Goal: Share content: Share content

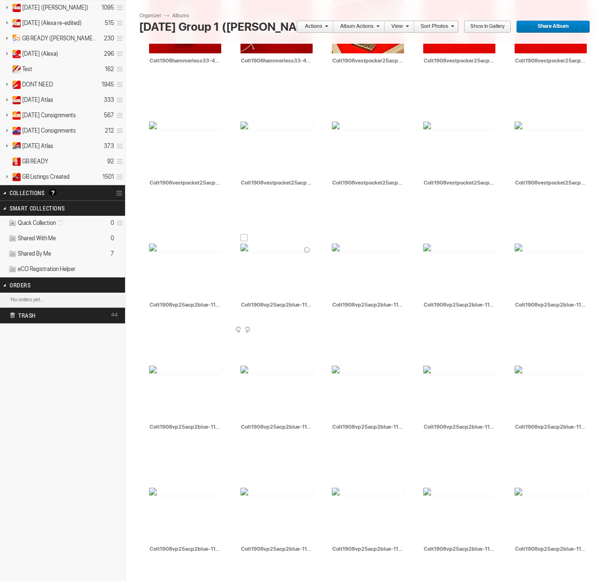
scroll to position [372, 0]
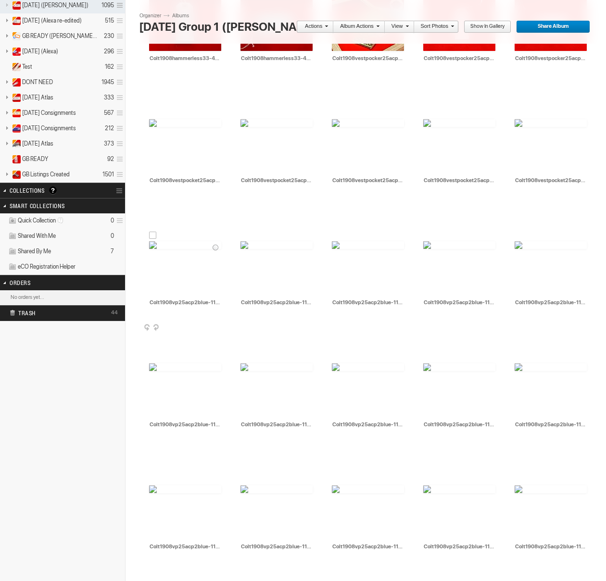
click at [153, 237] on div at bounding box center [153, 236] width 8 height 8
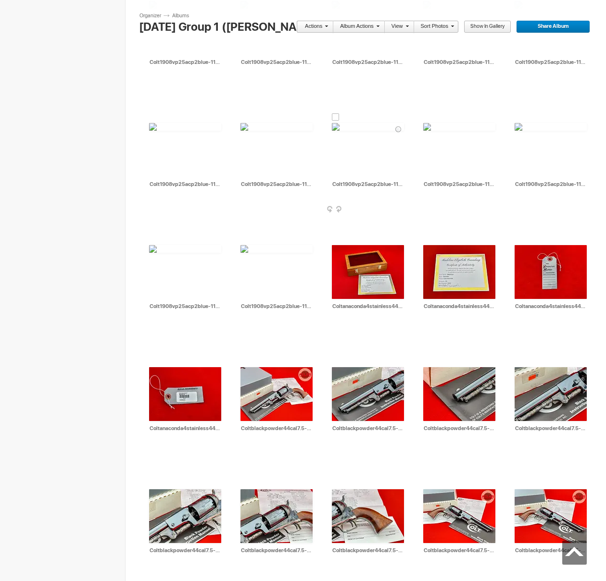
scroll to position [920, 0]
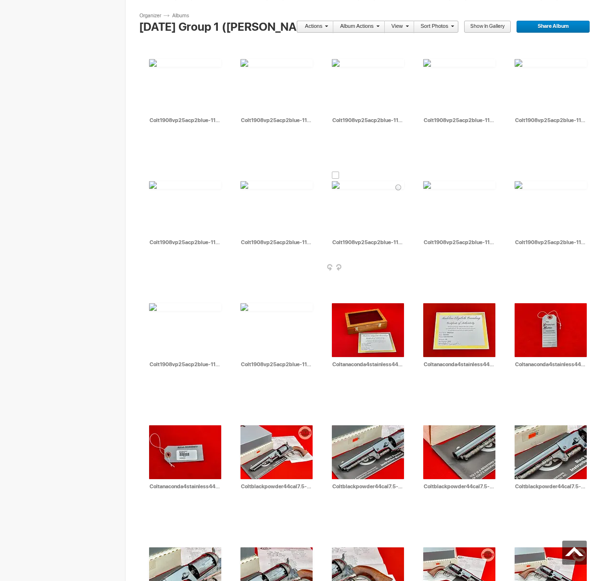
click at [333, 175] on div at bounding box center [336, 176] width 8 height 8
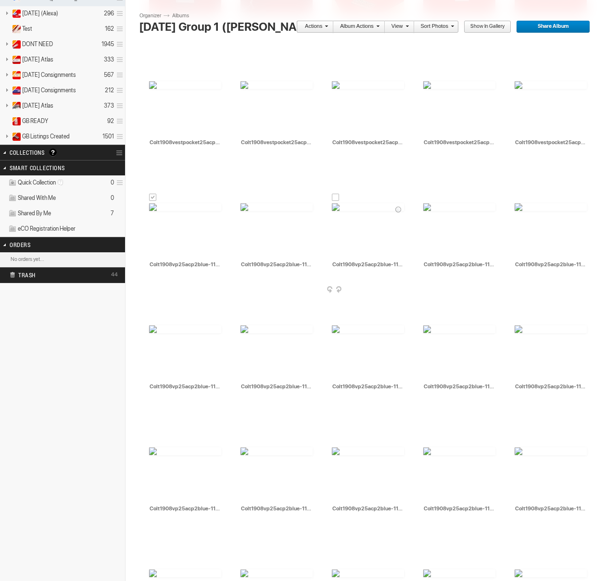
scroll to position [412, 0]
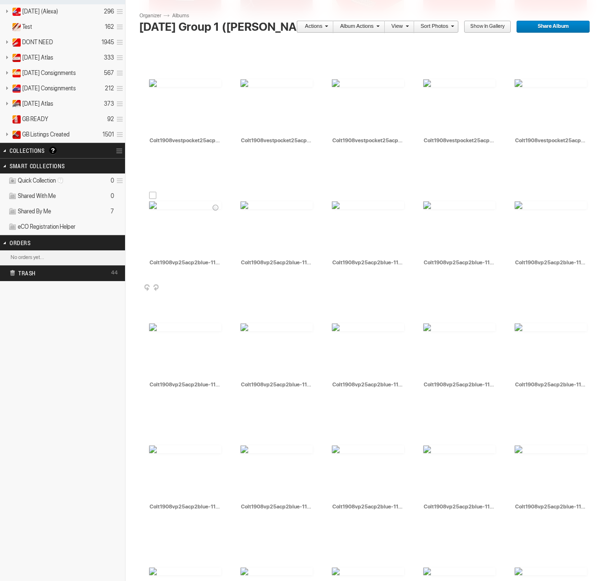
click at [150, 194] on div at bounding box center [153, 196] width 8 height 8
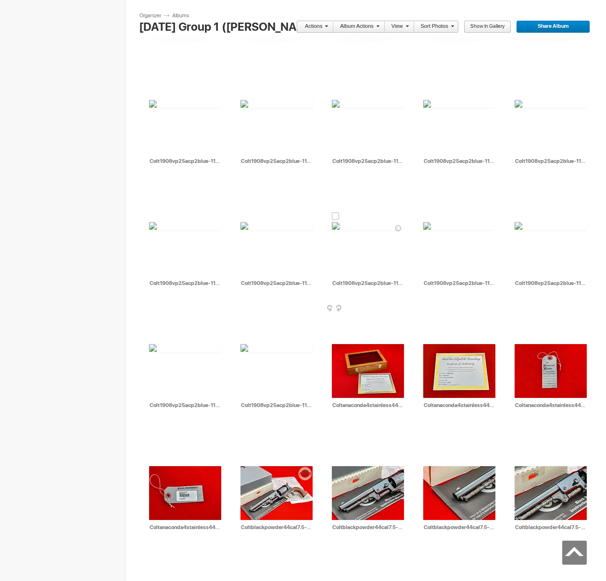
scroll to position [879, 0]
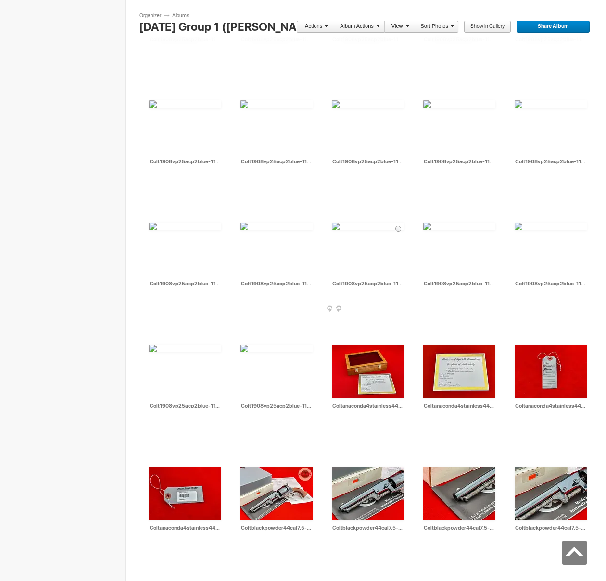
click at [336, 216] on div at bounding box center [336, 217] width 8 height 8
click at [313, 29] on link "Actions" at bounding box center [312, 27] width 32 height 12
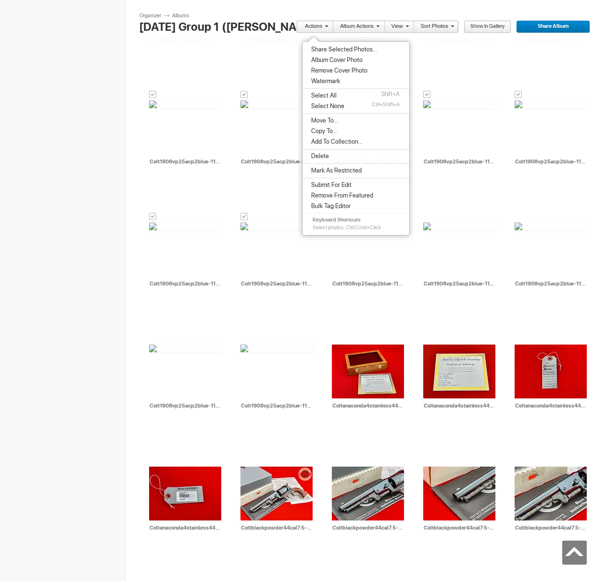
click at [323, 48] on span "Share Selected Photos..." at bounding box center [342, 50] width 69 height 8
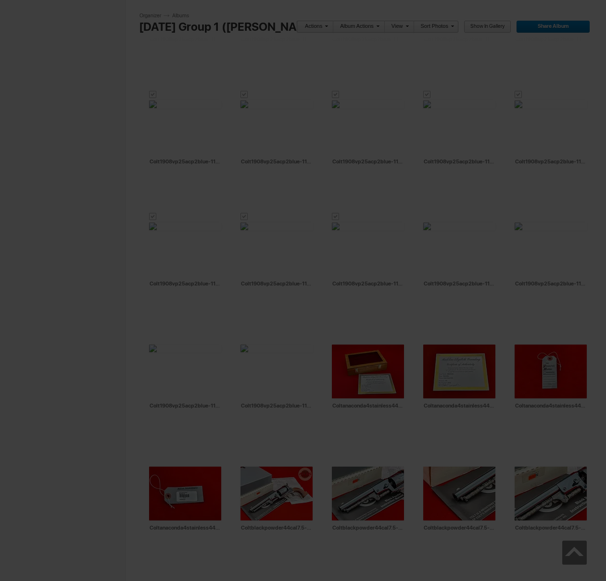
type textarea "<!-- [DOMAIN_NAME] image hosting. HTML Bulk Share code Starts Here --> <div sty…"
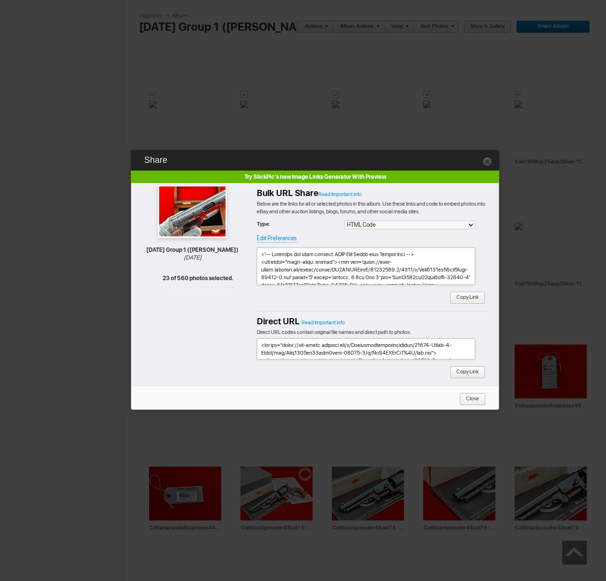
click at [476, 299] on span "Copy Link" at bounding box center [464, 298] width 29 height 12
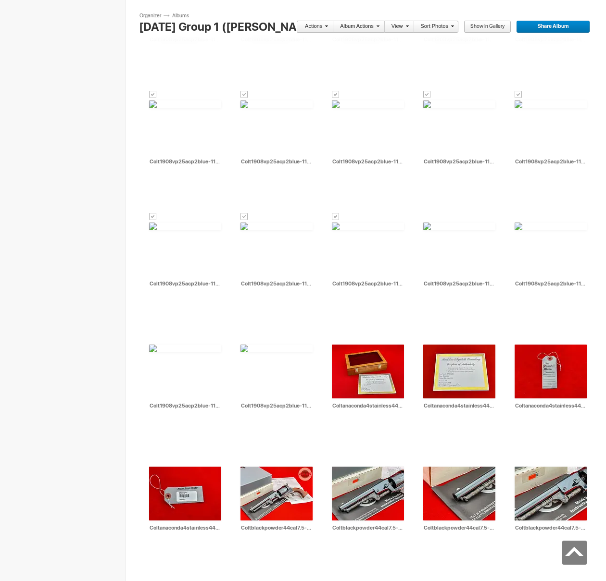
click at [322, 26] on link "Actions" at bounding box center [312, 27] width 32 height 12
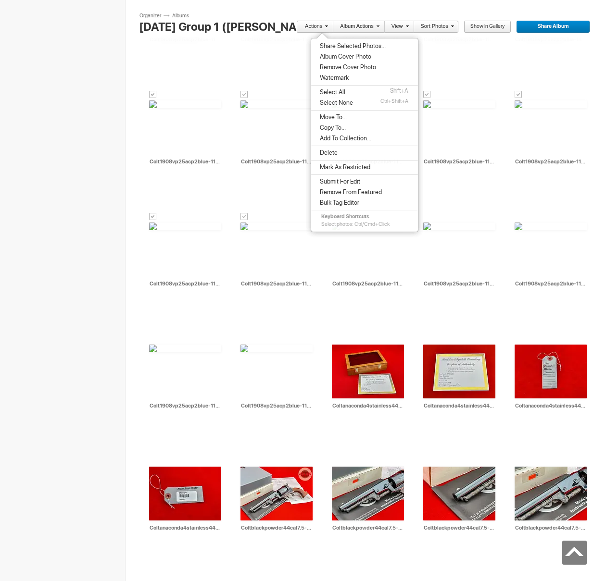
click at [330, 113] on span "Move To..." at bounding box center [332, 117] width 30 height 8
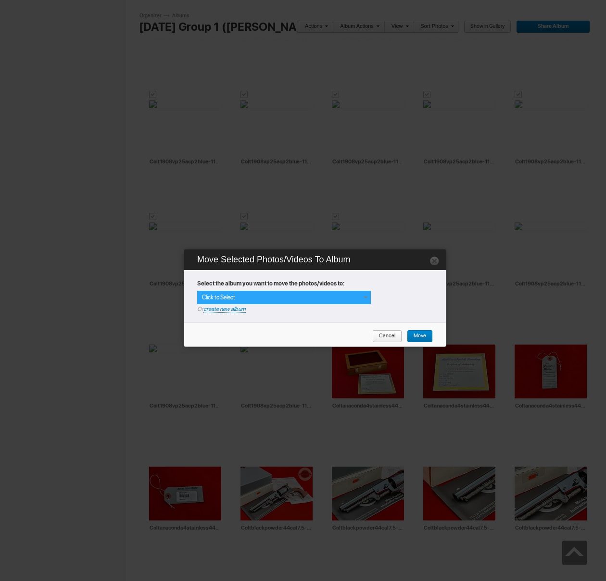
click at [359, 302] on div "Click to Select" at bounding box center [284, 297] width 174 height 13
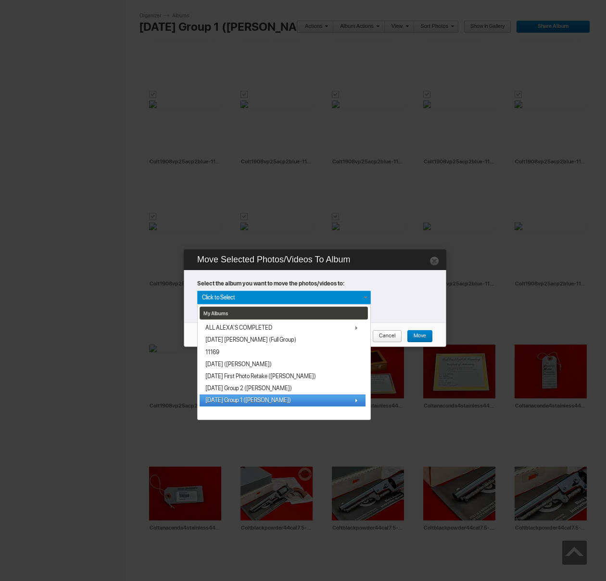
click at [247, 400] on span "[DATE] Group 1 ([PERSON_NAME])" at bounding box center [248, 401] width 86 height 8
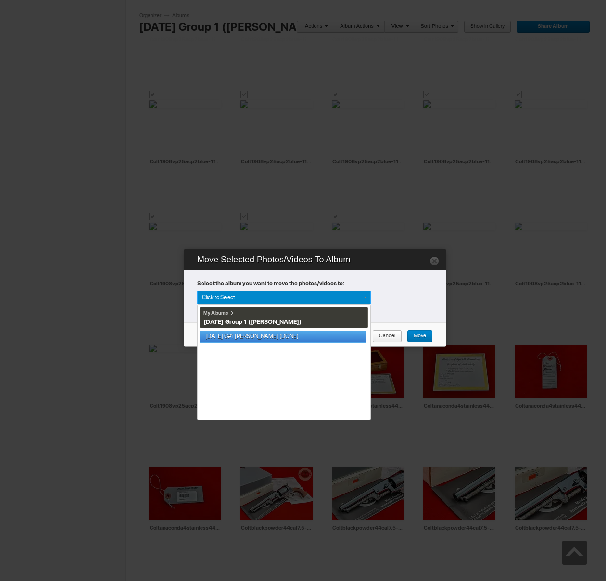
drag, startPoint x: 271, startPoint y: 334, endPoint x: 292, endPoint y: 332, distance: 21.2
click at [271, 334] on link "[DATE] G#1 [PERSON_NAME] (DONE)" at bounding box center [283, 337] width 166 height 12
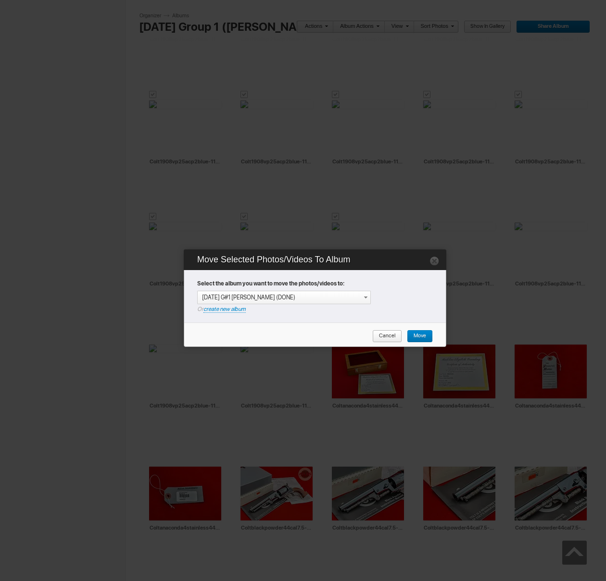
click at [429, 335] on link "Move" at bounding box center [420, 336] width 26 height 12
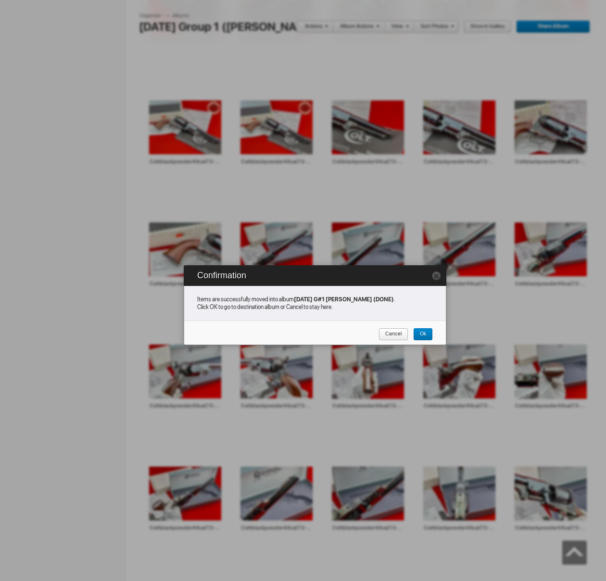
drag, startPoint x: 399, startPoint y: 334, endPoint x: 386, endPoint y: 295, distance: 41.0
click at [399, 334] on span "Cancel" at bounding box center [389, 334] width 23 height 12
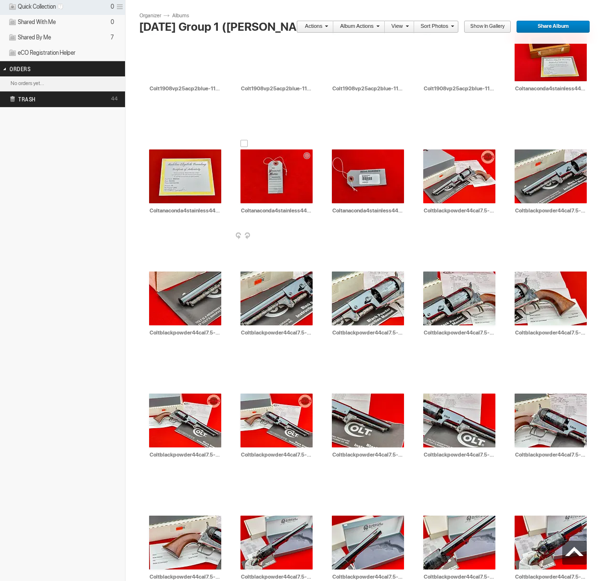
scroll to position [585, 0]
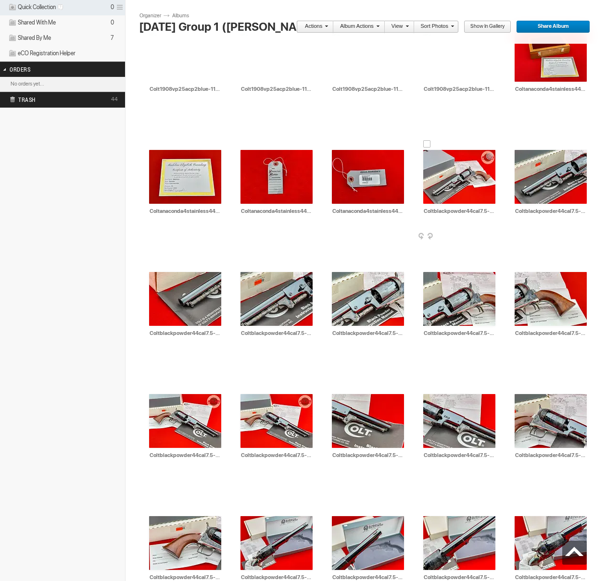
click at [424, 143] on div at bounding box center [427, 144] width 8 height 8
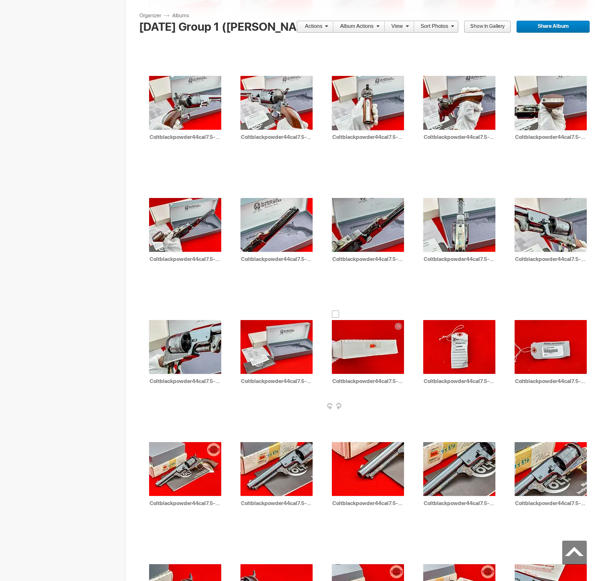
scroll to position [1149, 0]
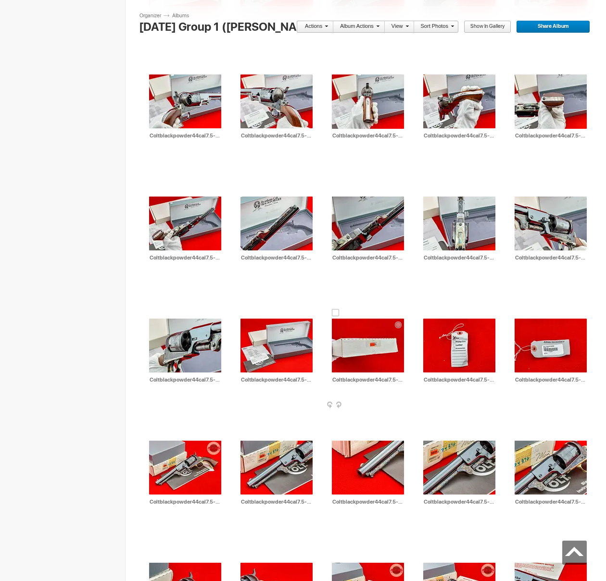
click at [336, 311] on div at bounding box center [336, 313] width 8 height 8
click at [313, 23] on link "Actions" at bounding box center [312, 27] width 32 height 12
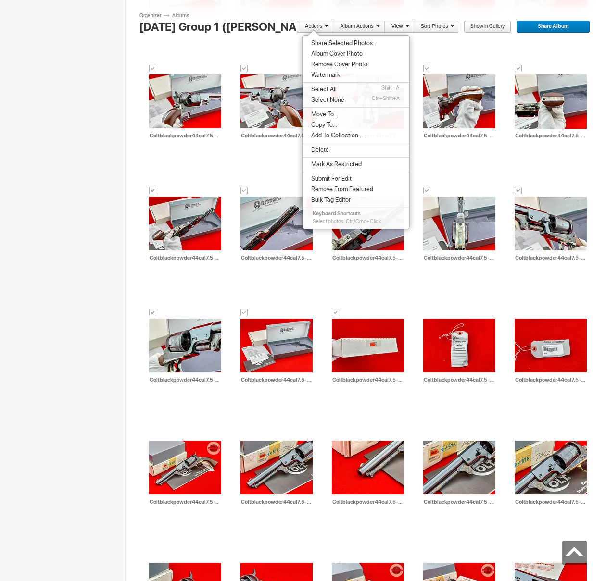
click at [329, 47] on li "Share Selected Photos..." at bounding box center [355, 43] width 107 height 11
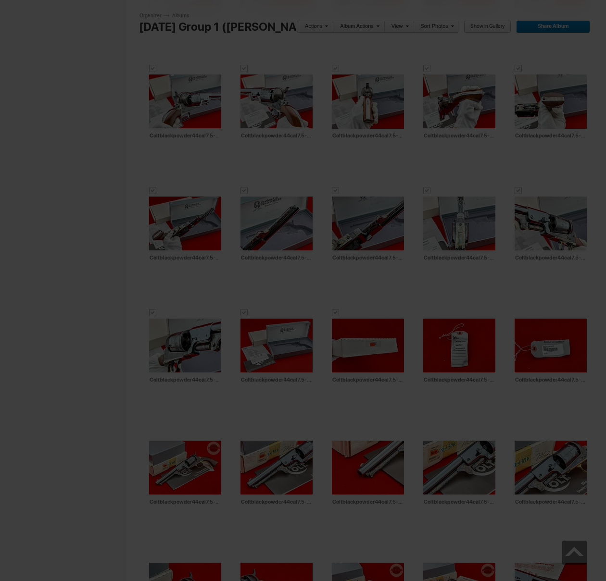
type textarea "<!-- [DOMAIN_NAME] image hosting. HTML Bulk Share code Starts Here --> <div sty…"
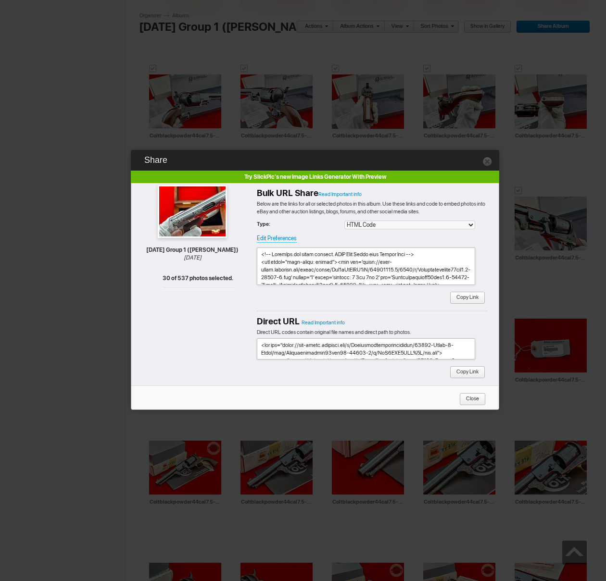
click at [466, 299] on span "Copy Link" at bounding box center [464, 298] width 29 height 12
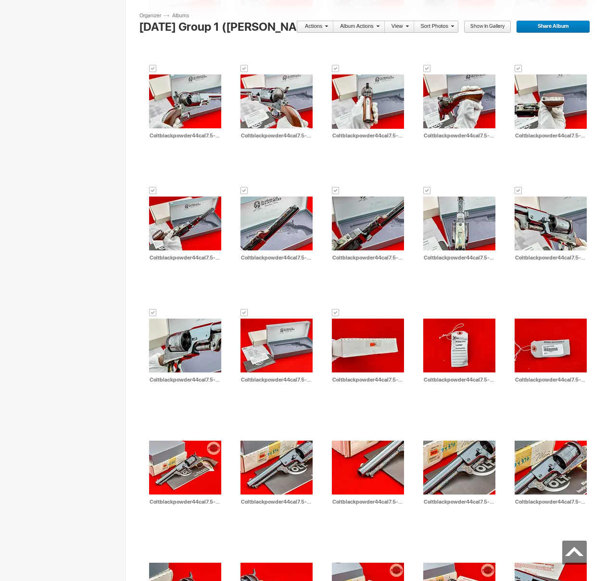
click at [316, 26] on link "Actions" at bounding box center [312, 27] width 32 height 12
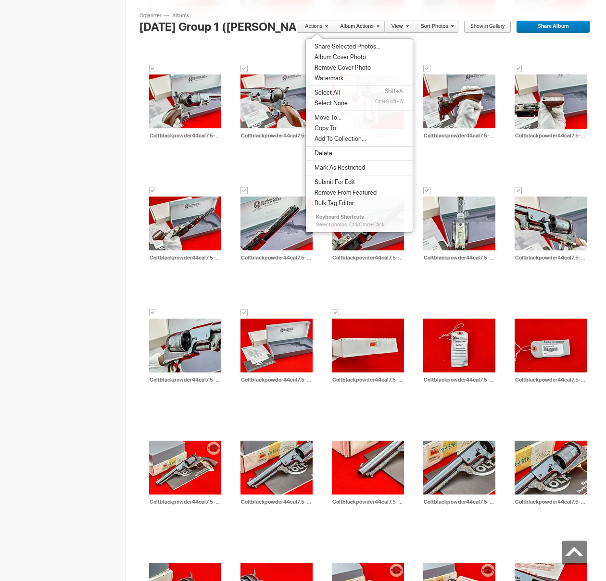
click at [338, 114] on span "Move To..." at bounding box center [327, 118] width 30 height 8
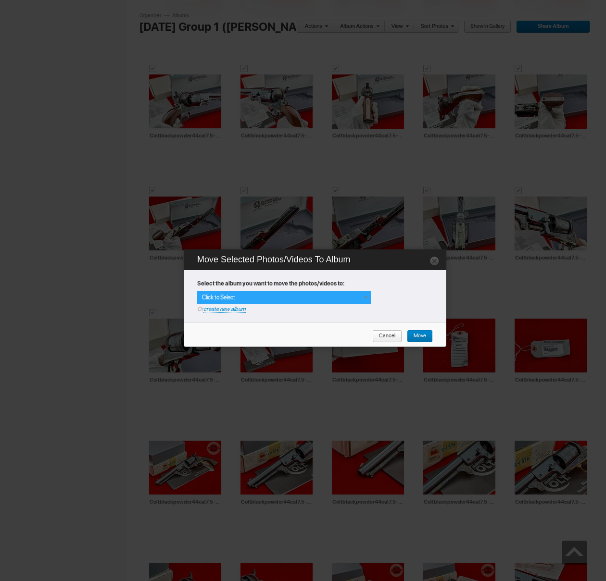
click at [364, 298] on span at bounding box center [366, 298] width 8 height 8
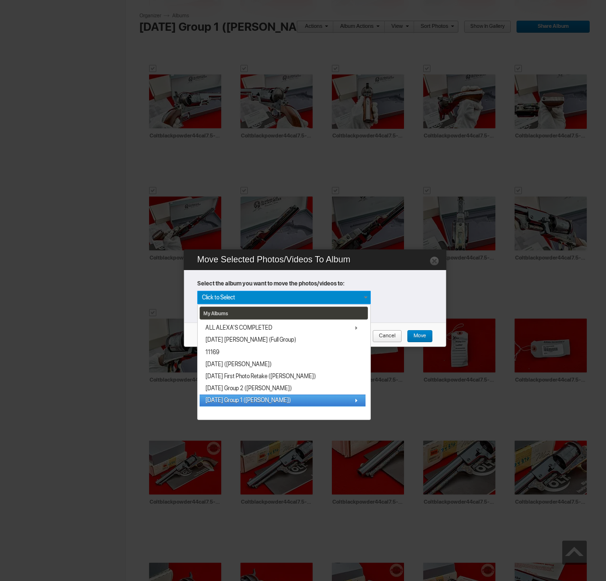
scroll to position [11, 0]
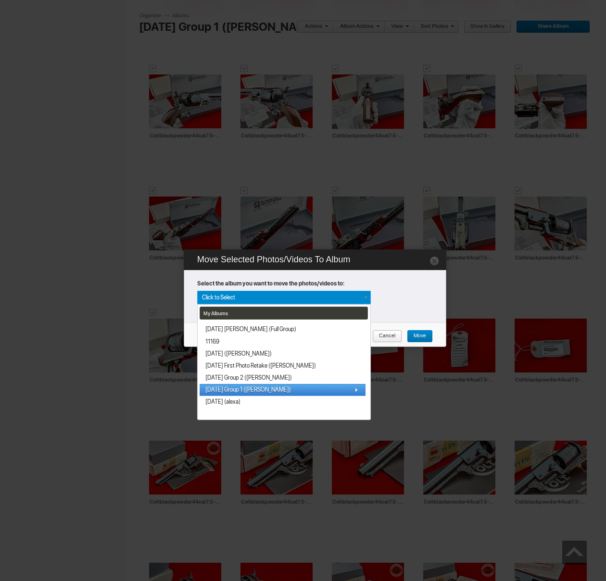
click at [266, 388] on link "[DATE] Group 1 ([PERSON_NAME])" at bounding box center [283, 390] width 166 height 12
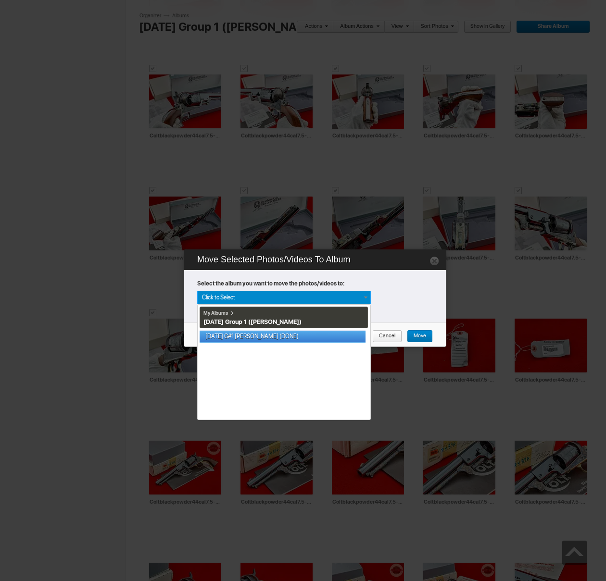
click at [249, 338] on link "[DATE] G#1 [PERSON_NAME] (DONE)" at bounding box center [283, 337] width 166 height 12
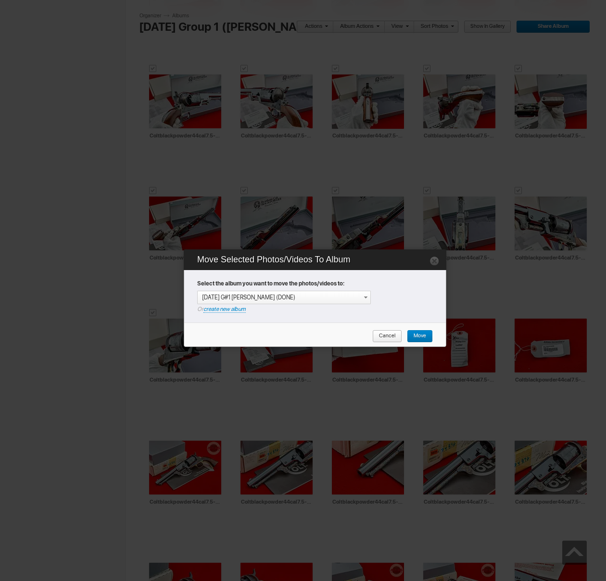
click at [419, 336] on span "Move" at bounding box center [416, 336] width 19 height 12
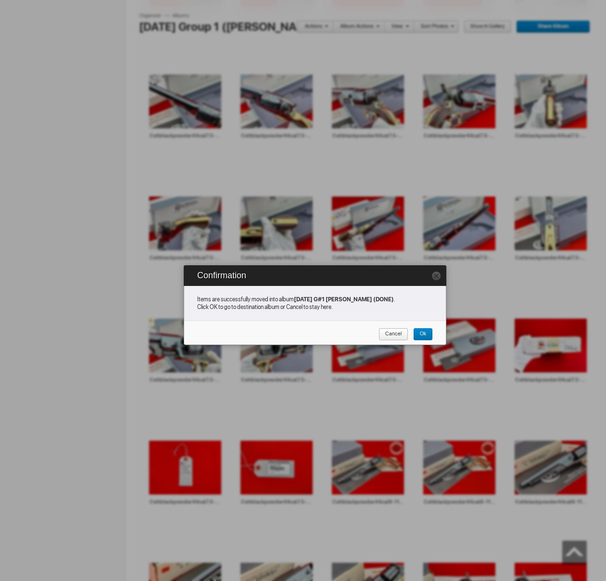
click at [391, 335] on span "Cancel" at bounding box center [389, 334] width 23 height 12
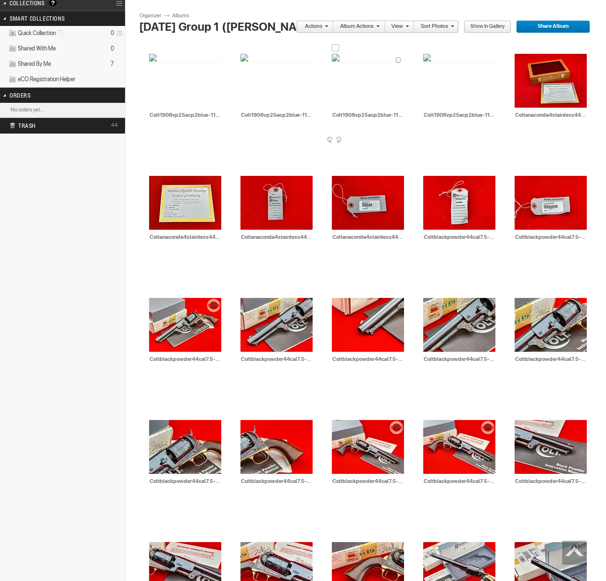
scroll to position [548, 0]
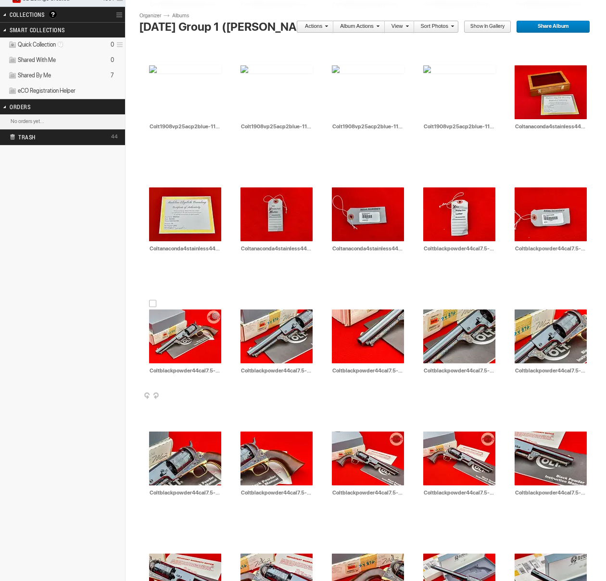
click at [155, 304] on div at bounding box center [153, 304] width 8 height 8
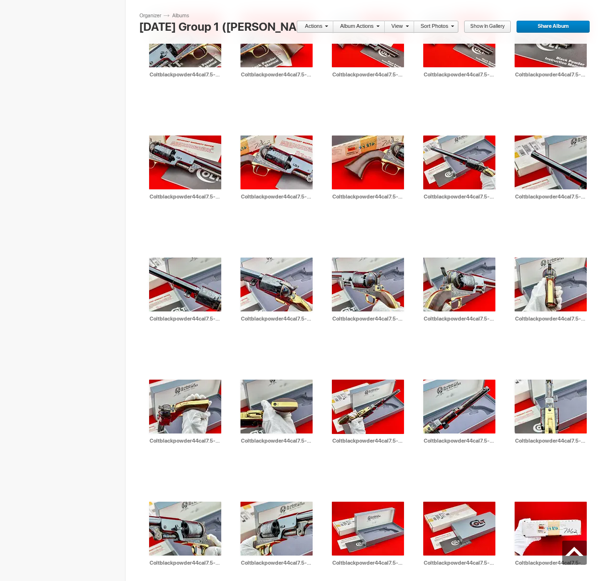
scroll to position [1325, 0]
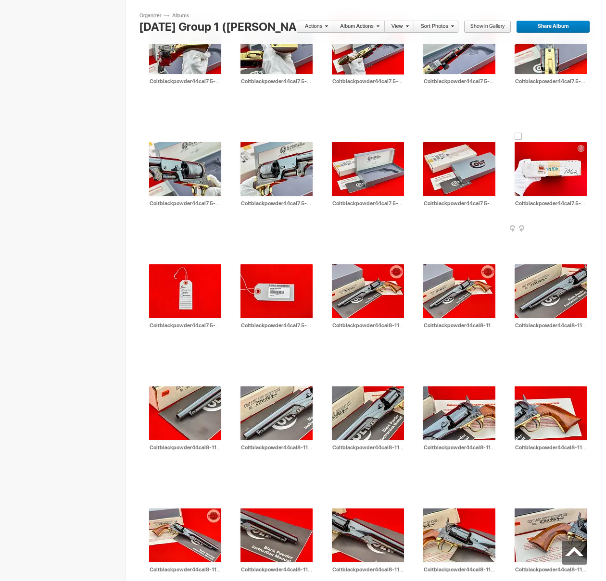
click at [518, 136] on div at bounding box center [518, 137] width 8 height 8
click at [324, 24] on span at bounding box center [325, 26] width 6 height 6
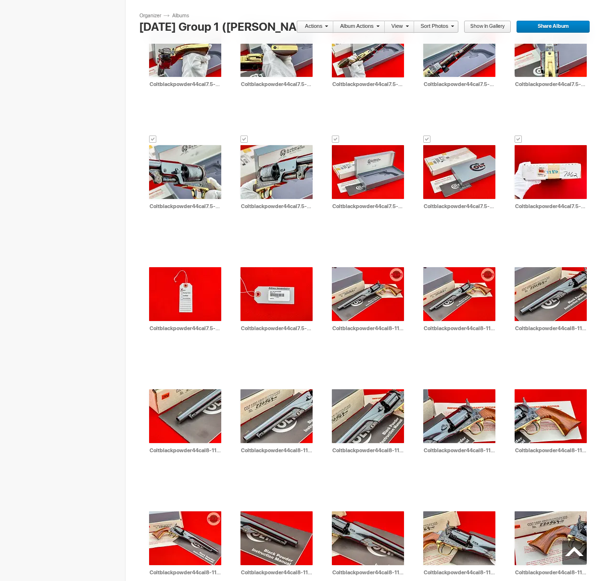
scroll to position [1323, 0]
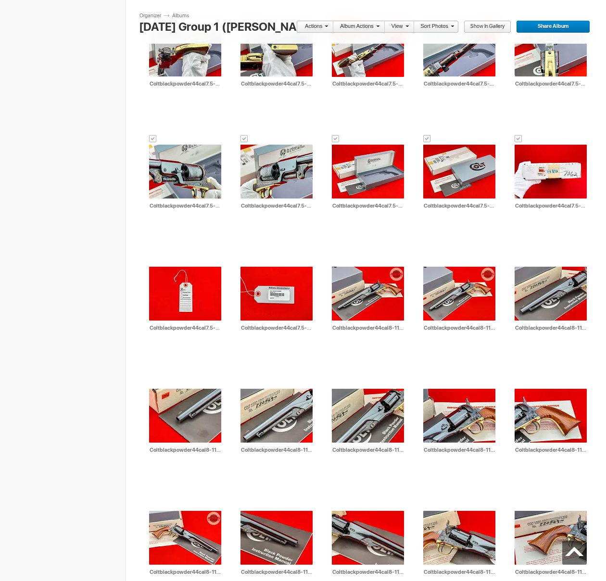
click at [328, 28] on span at bounding box center [325, 26] width 6 height 6
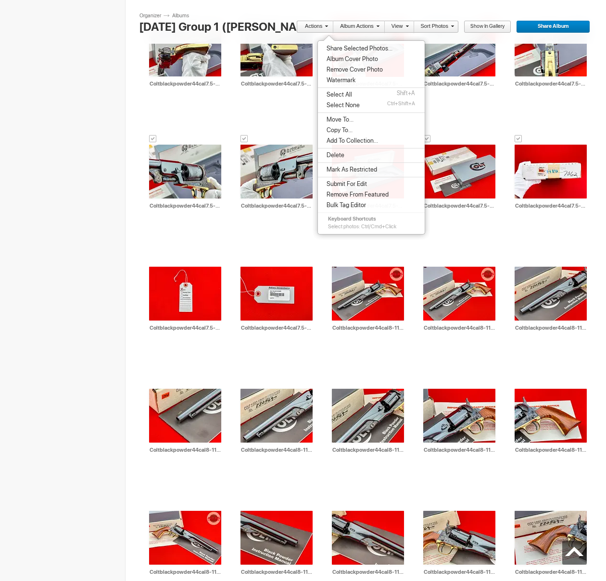
click at [341, 50] on span "Share Selected Photos..." at bounding box center [358, 49] width 69 height 8
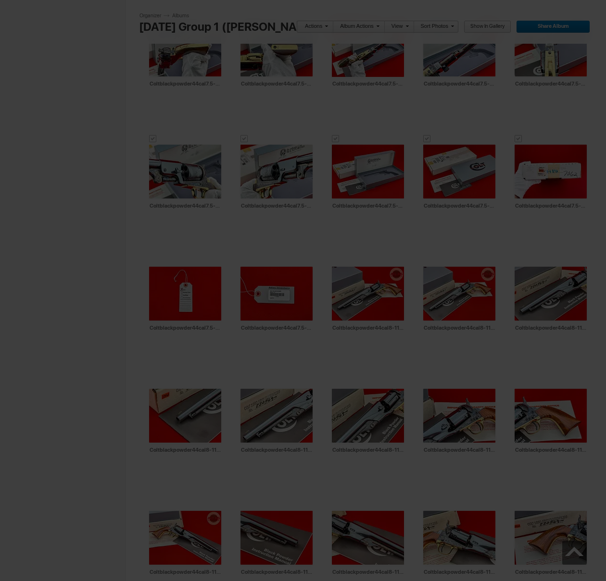
type textarea "<!-- [DOMAIN_NAME] image hosting. HTML Bulk Share code Starts Here --> <div sty…"
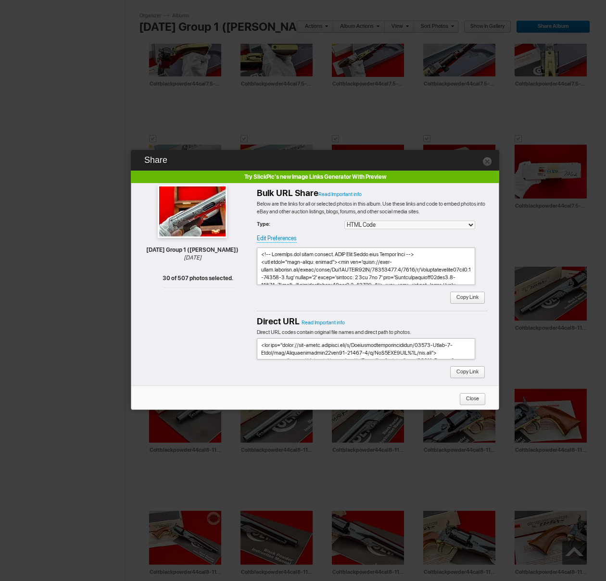
click at [485, 300] on font "Copy Link" at bounding box center [468, 298] width 36 height 12
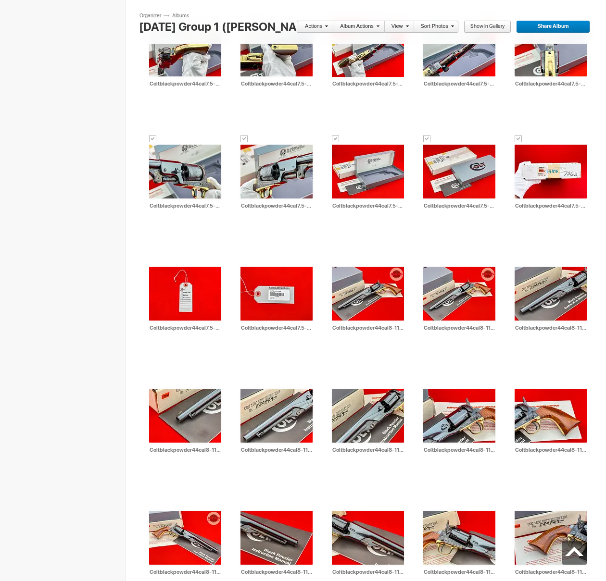
click at [316, 24] on link "Actions" at bounding box center [312, 27] width 32 height 12
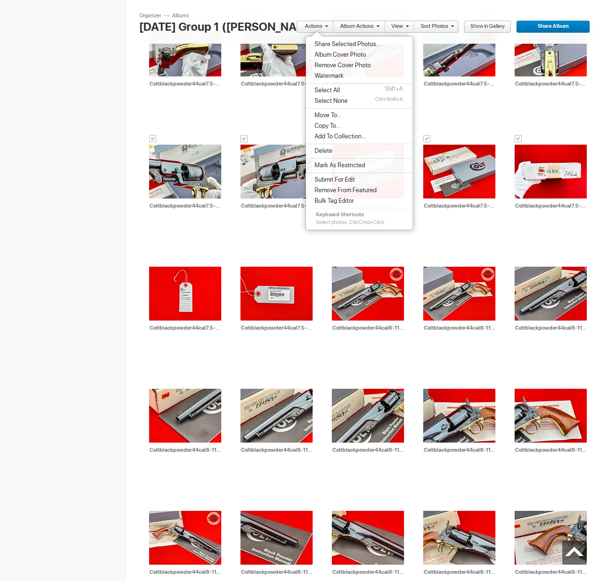
click at [328, 115] on span "Move To..." at bounding box center [327, 116] width 30 height 8
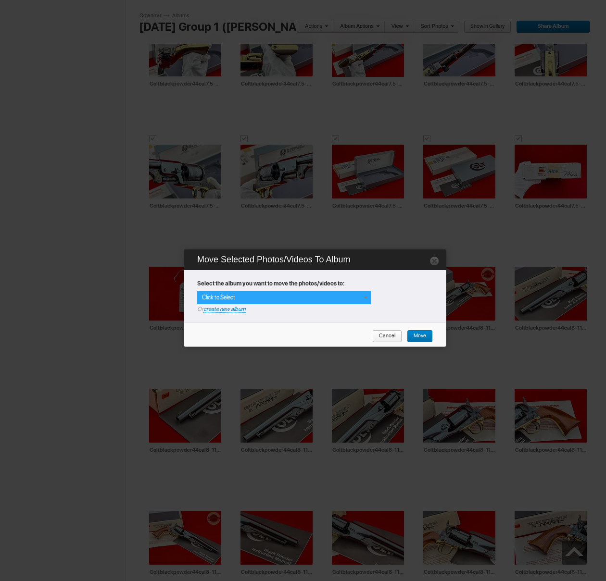
click at [337, 301] on div "Click to Select" at bounding box center [284, 297] width 174 height 13
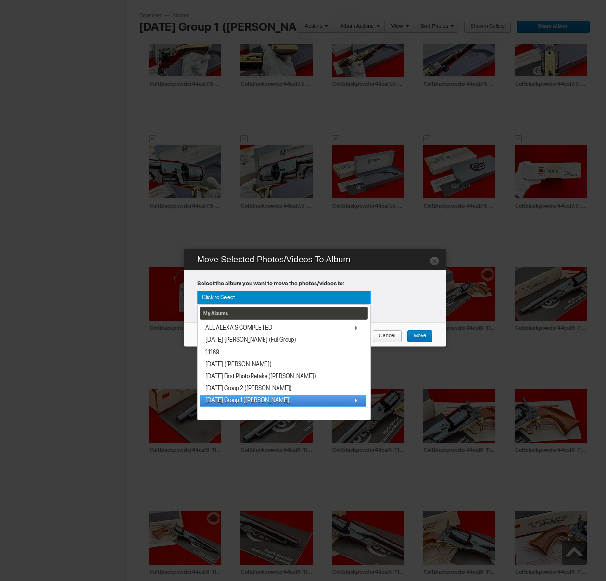
click at [246, 405] on link "[DATE] Group 1 ([PERSON_NAME])" at bounding box center [283, 401] width 166 height 12
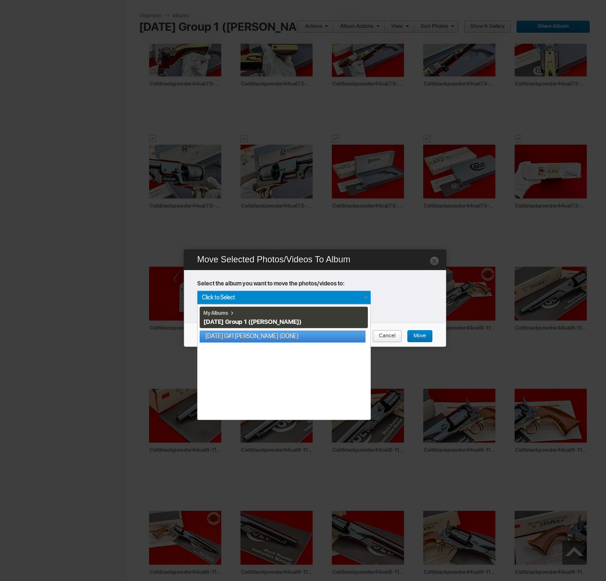
click at [249, 336] on link "[DATE] G#1 [PERSON_NAME] (DONE)" at bounding box center [283, 337] width 166 height 12
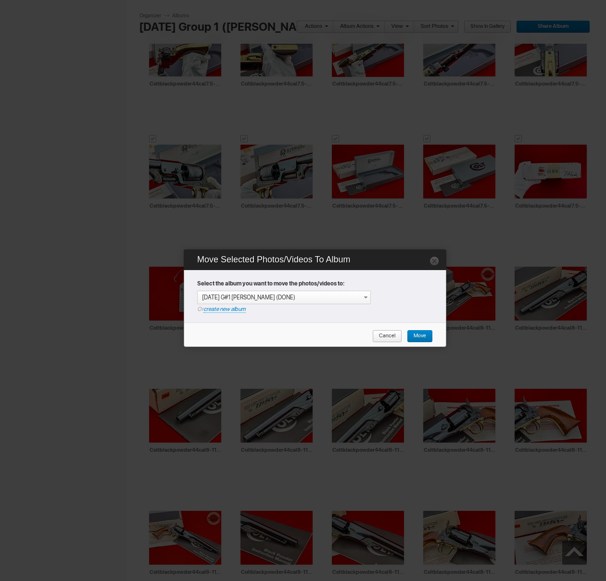
click at [418, 337] on span "Move" at bounding box center [416, 336] width 19 height 12
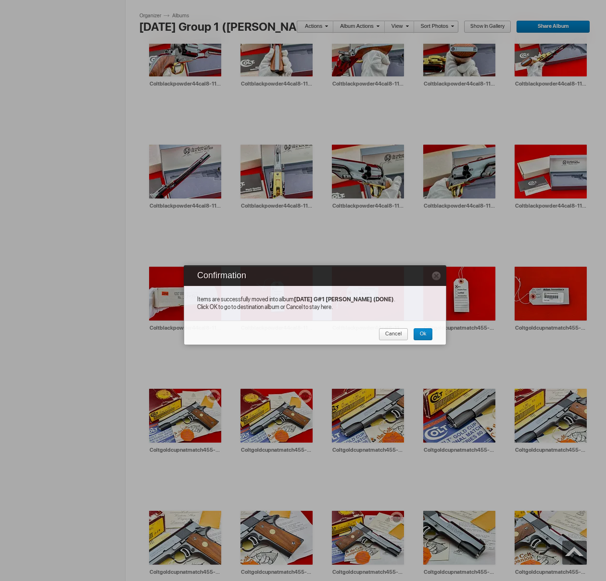
click at [388, 336] on span "Cancel" at bounding box center [389, 334] width 23 height 12
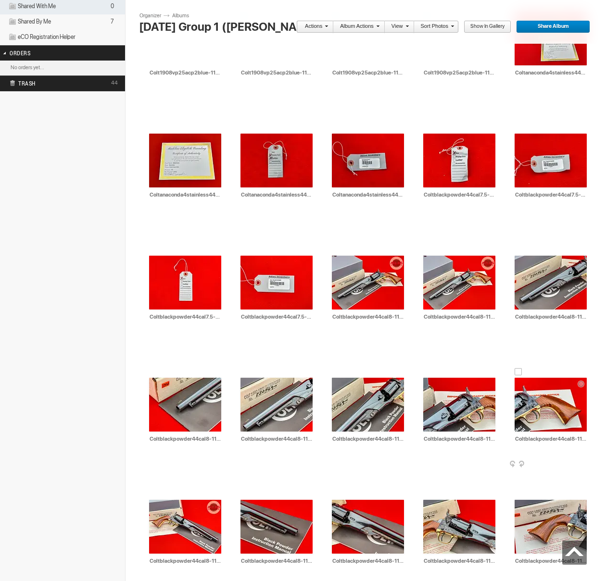
scroll to position [600, 0]
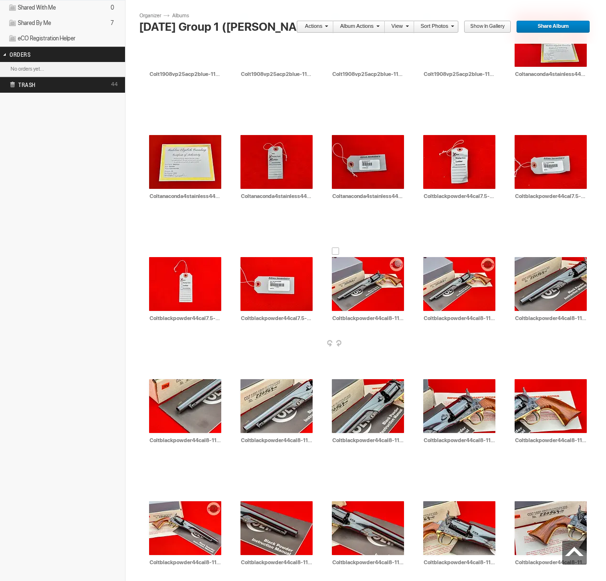
click at [335, 251] on div at bounding box center [336, 252] width 8 height 8
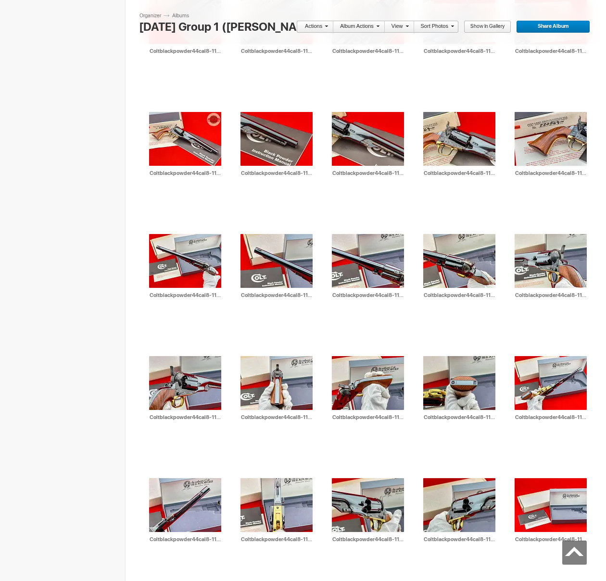
scroll to position [1210, 0]
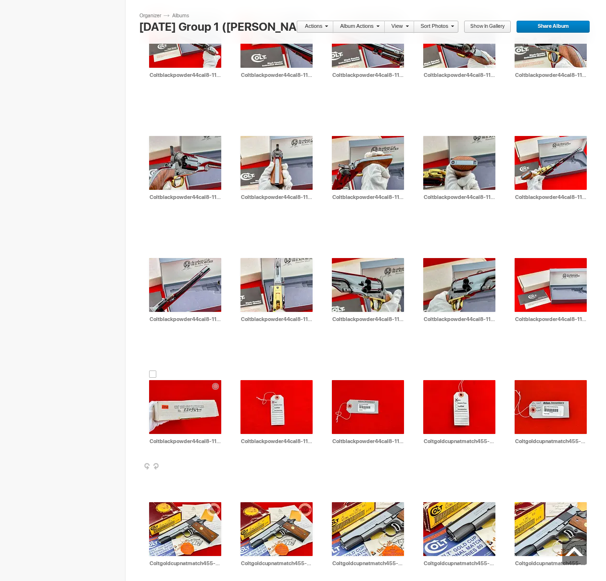
click at [156, 375] on div at bounding box center [153, 375] width 8 height 8
click at [320, 25] on link "Actions" at bounding box center [312, 27] width 32 height 12
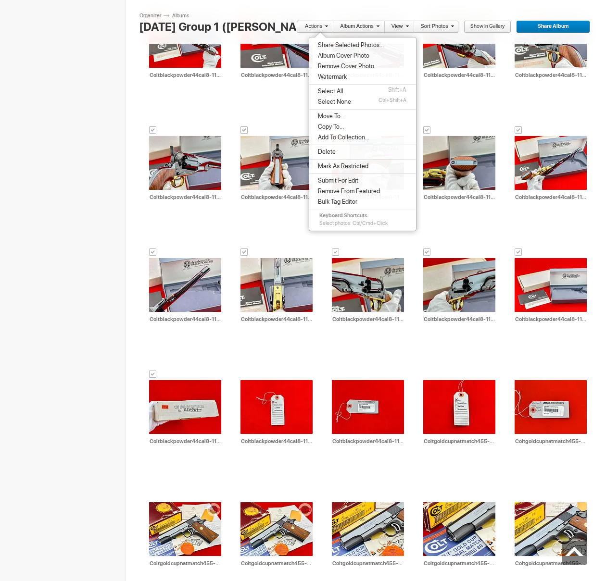
click at [343, 41] on span "Share Selected Photos..." at bounding box center [349, 45] width 69 height 8
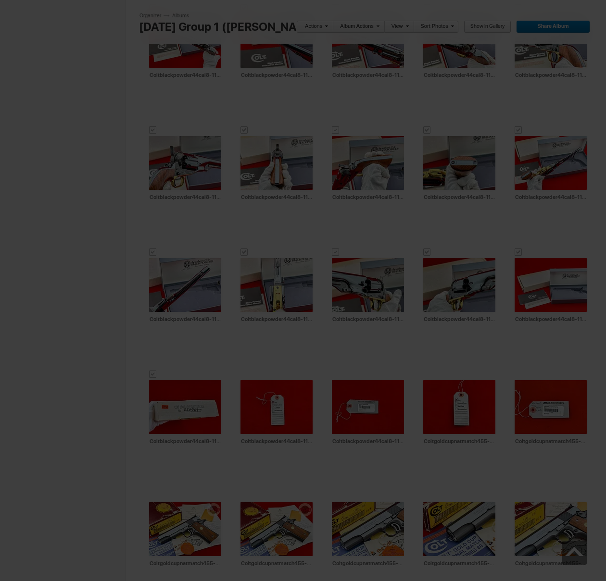
type textarea "<!-- [DOMAIN_NAME] image hosting. HTML Bulk Share code Starts Here --> <div sty…"
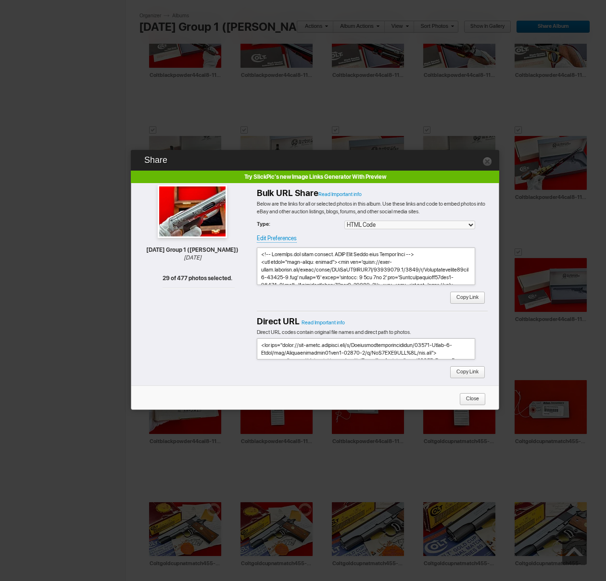
click at [471, 295] on span "Copy Link" at bounding box center [464, 298] width 29 height 12
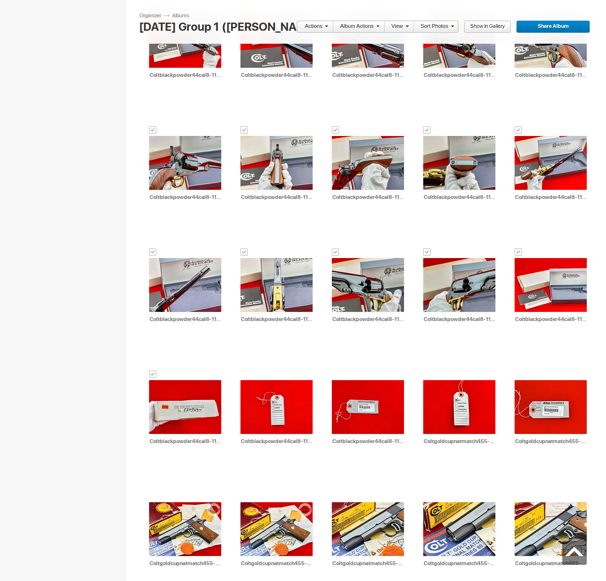
click at [315, 27] on link "Actions" at bounding box center [312, 27] width 32 height 12
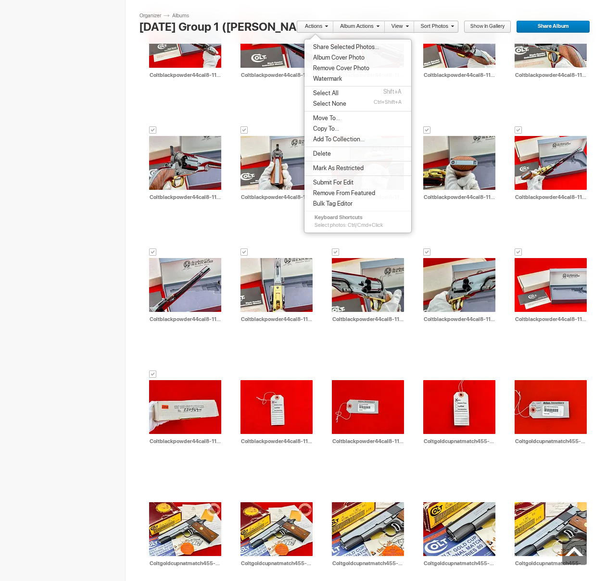
click at [328, 120] on span "Move To..." at bounding box center [325, 118] width 30 height 8
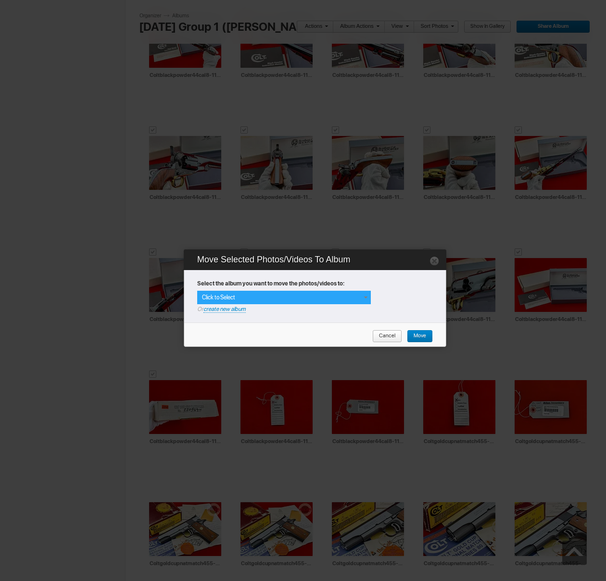
click at [348, 298] on div "Click to Select" at bounding box center [284, 297] width 174 height 13
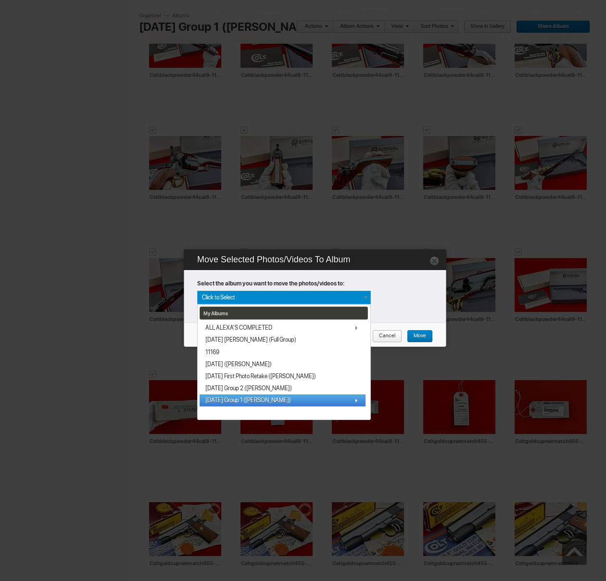
click at [238, 397] on span "[DATE] Group 1 ([PERSON_NAME])" at bounding box center [248, 401] width 86 height 8
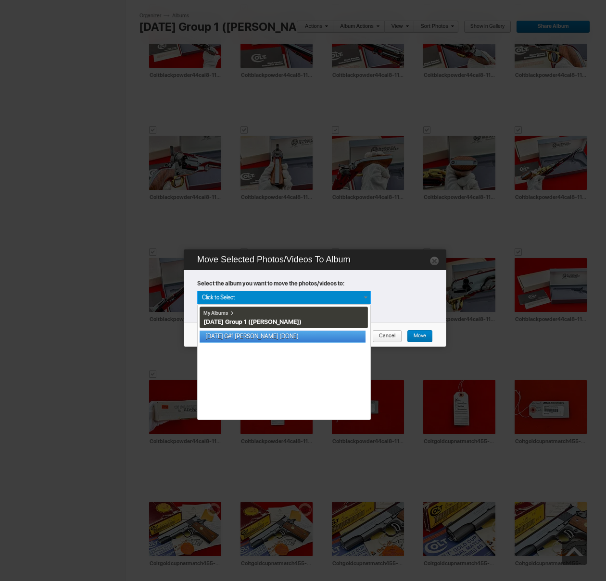
click at [239, 337] on link "[DATE] G#1 [PERSON_NAME] (DONE)" at bounding box center [283, 337] width 166 height 12
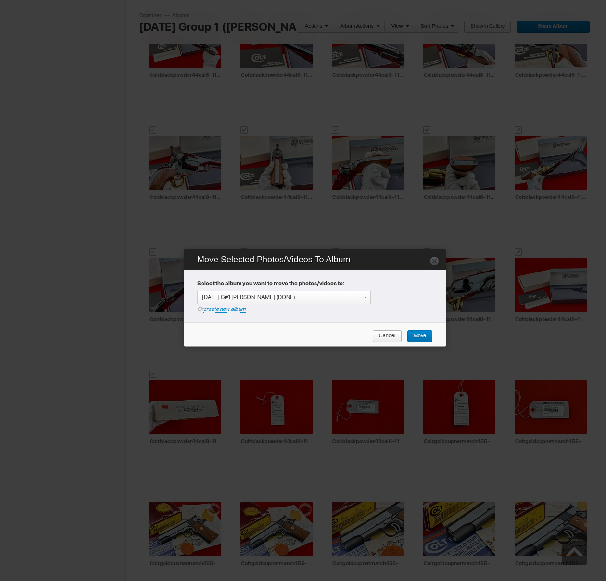
click at [418, 338] on span "Move" at bounding box center [416, 336] width 19 height 12
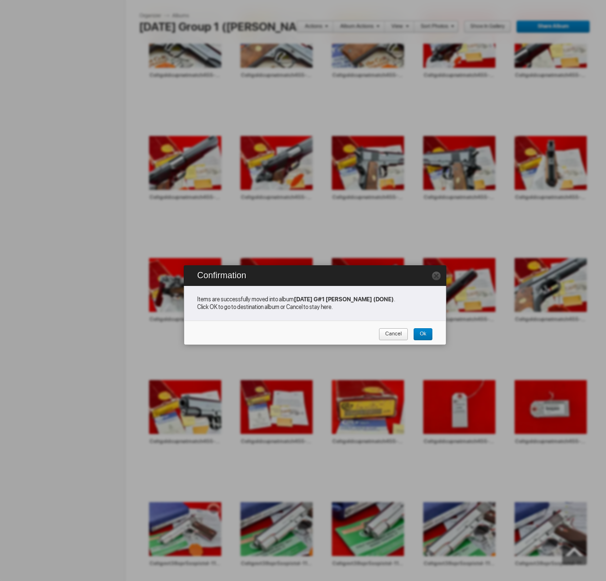
click at [391, 335] on span "Cancel" at bounding box center [389, 334] width 23 height 12
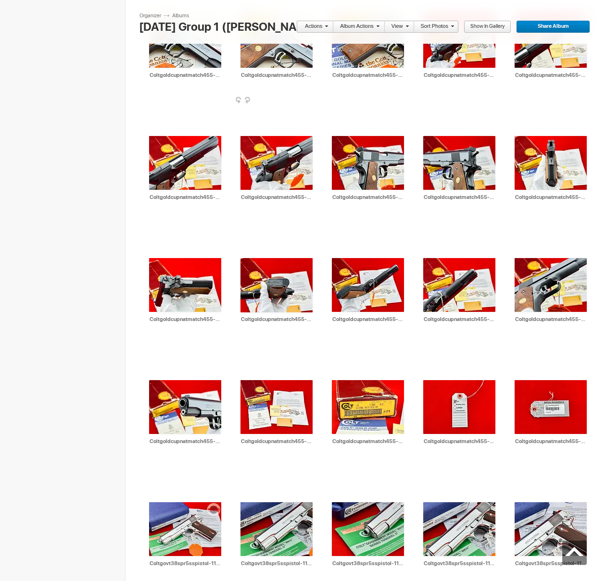
scroll to position [887, 0]
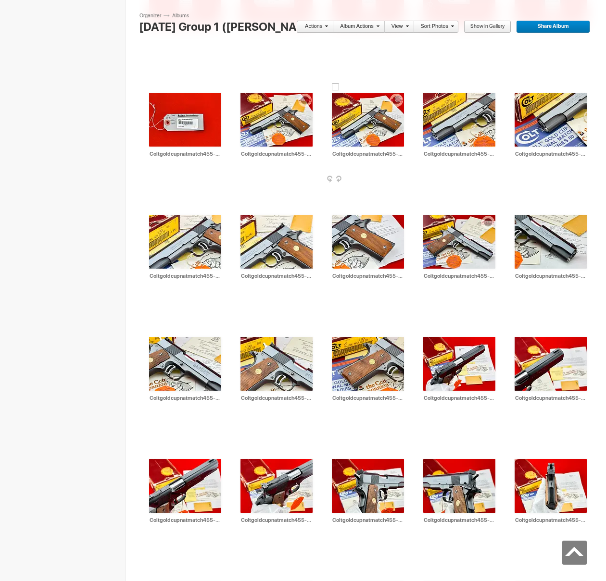
click at [334, 89] on div at bounding box center [336, 87] width 8 height 8
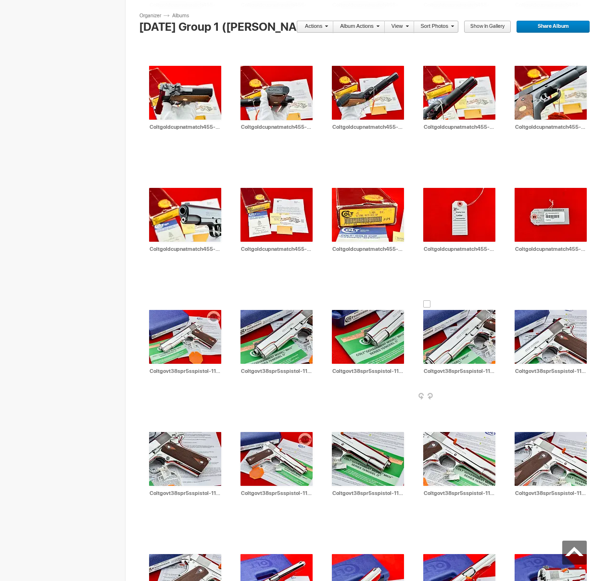
scroll to position [1362, 0]
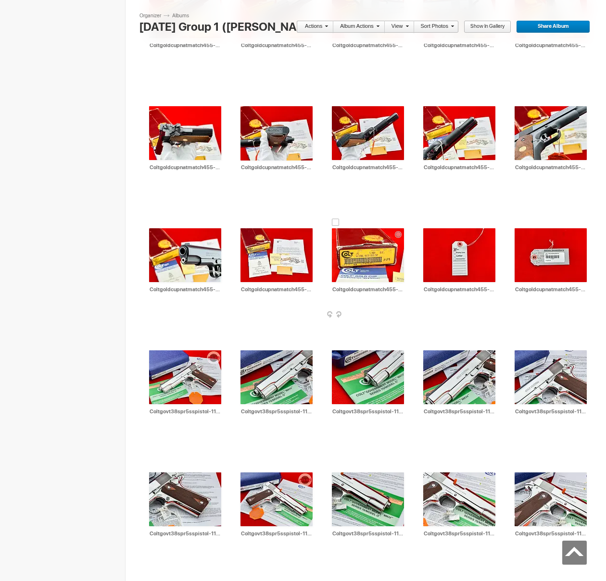
click at [335, 223] on div at bounding box center [336, 223] width 8 height 8
click at [315, 25] on link "Actions" at bounding box center [312, 27] width 32 height 12
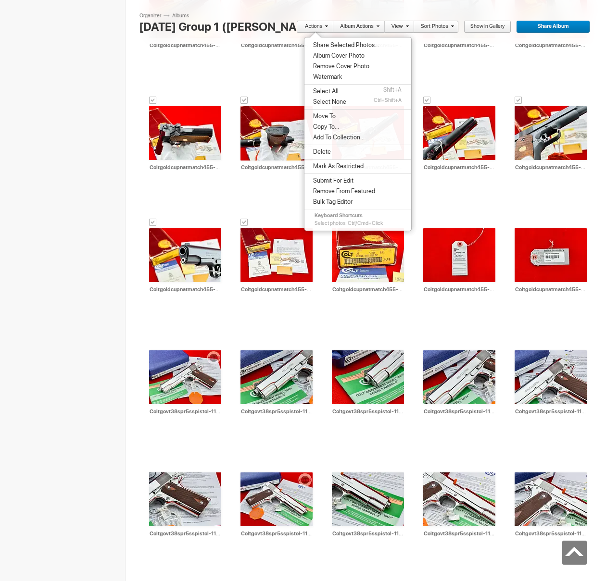
click at [325, 45] on span "Share Selected Photos..." at bounding box center [344, 45] width 69 height 8
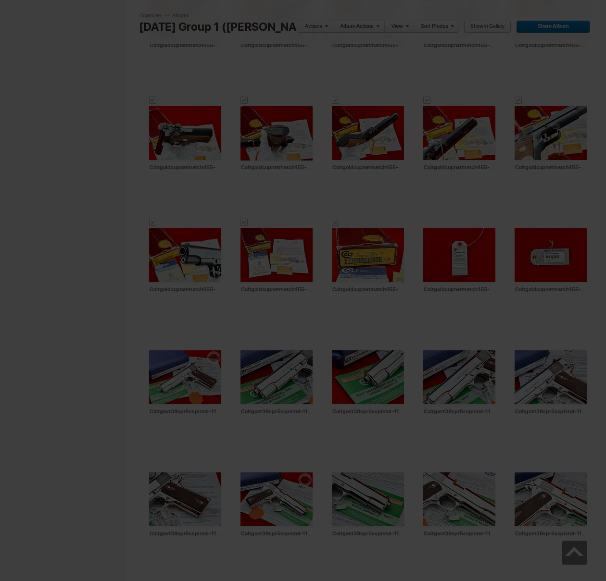
type textarea "<!-- [DOMAIN_NAME] image hosting. HTML Bulk Share code Starts Here --> <div sty…"
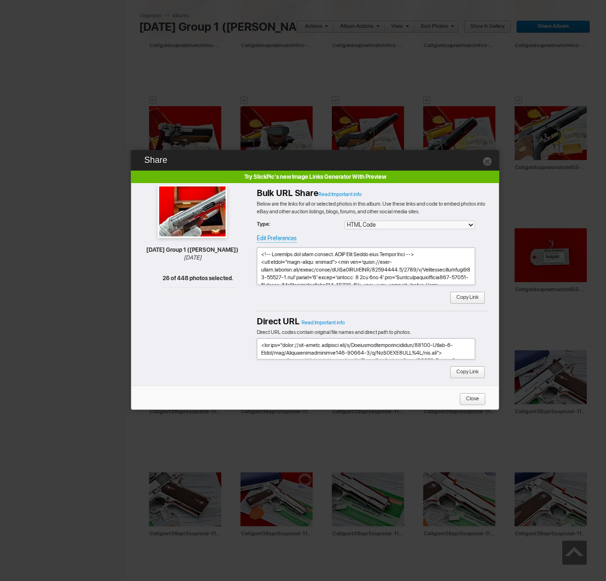
click at [467, 299] on span "Copy Link" at bounding box center [464, 298] width 29 height 12
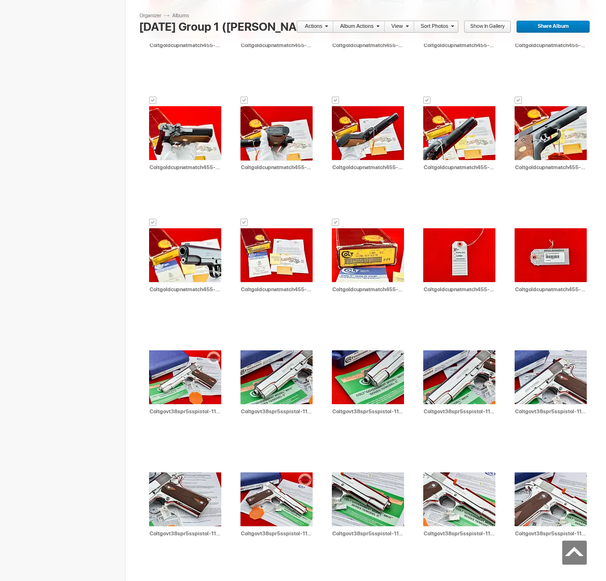
click at [313, 25] on link "Actions" at bounding box center [312, 27] width 32 height 12
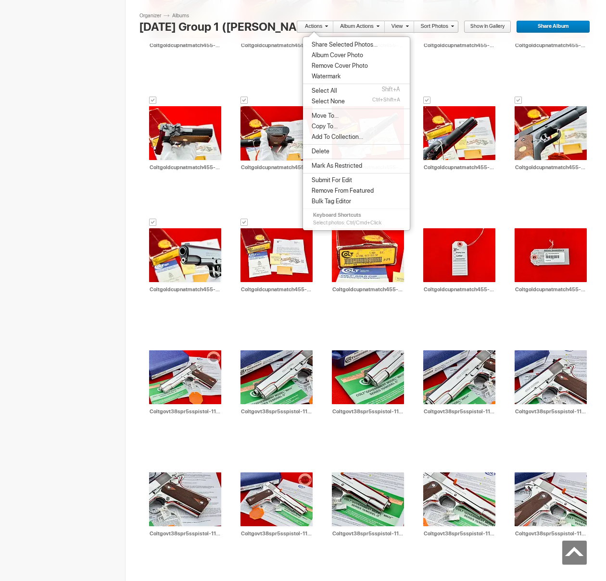
click at [333, 114] on span "Move To..." at bounding box center [324, 116] width 30 height 8
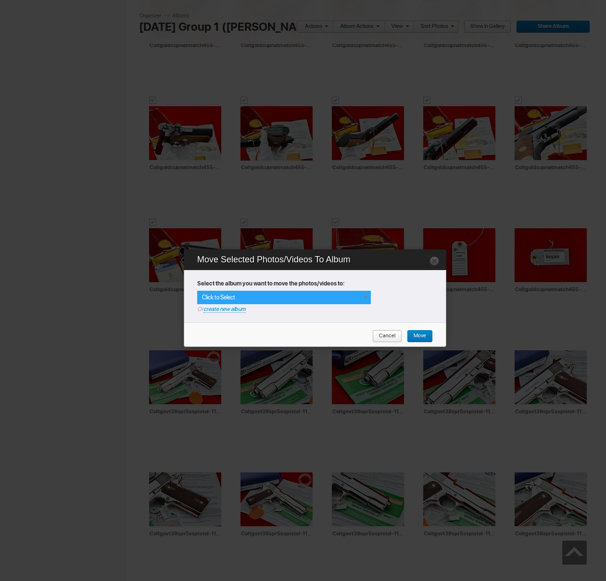
click at [324, 294] on div "Click to Select" at bounding box center [284, 297] width 174 height 13
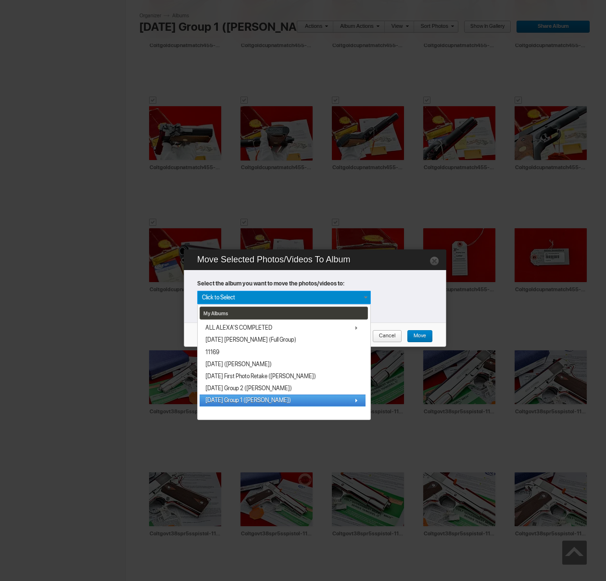
click at [241, 398] on span "[DATE] Group 1 ([PERSON_NAME])" at bounding box center [248, 401] width 86 height 8
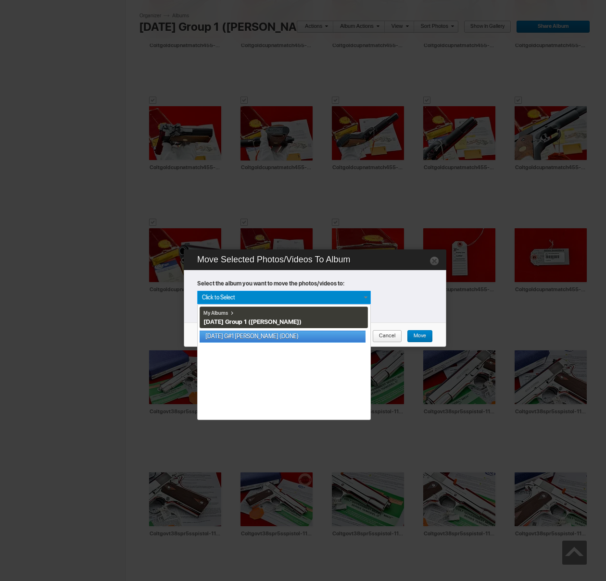
click at [241, 338] on link "[DATE] G#1 [PERSON_NAME] (DONE)" at bounding box center [283, 337] width 166 height 12
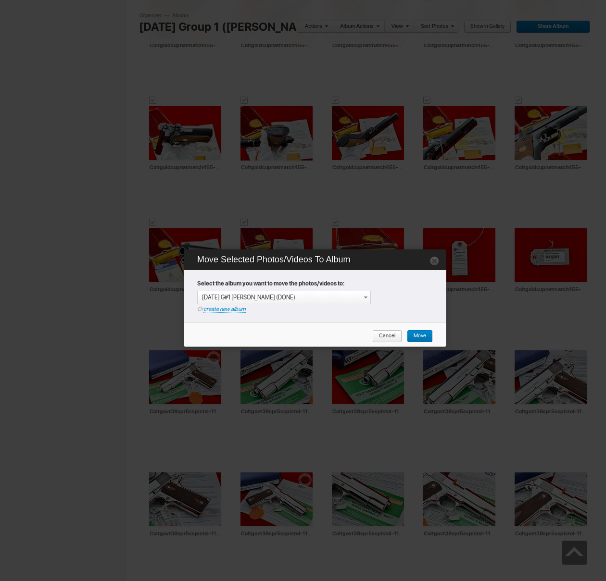
click at [421, 337] on span "Move" at bounding box center [416, 336] width 19 height 12
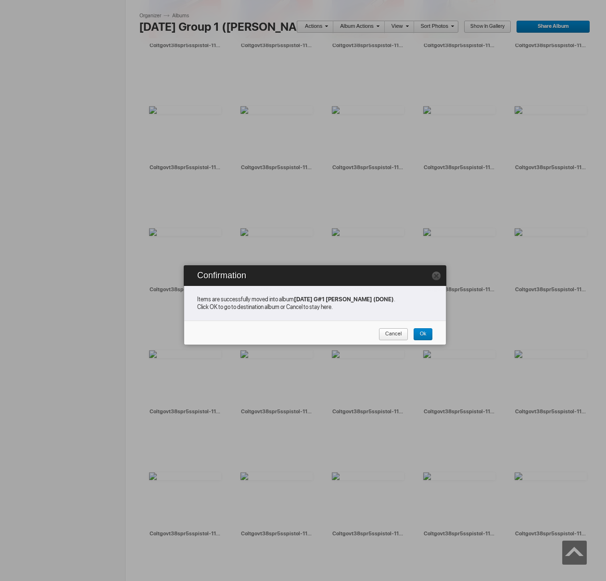
click at [389, 336] on span "Cancel" at bounding box center [389, 334] width 23 height 12
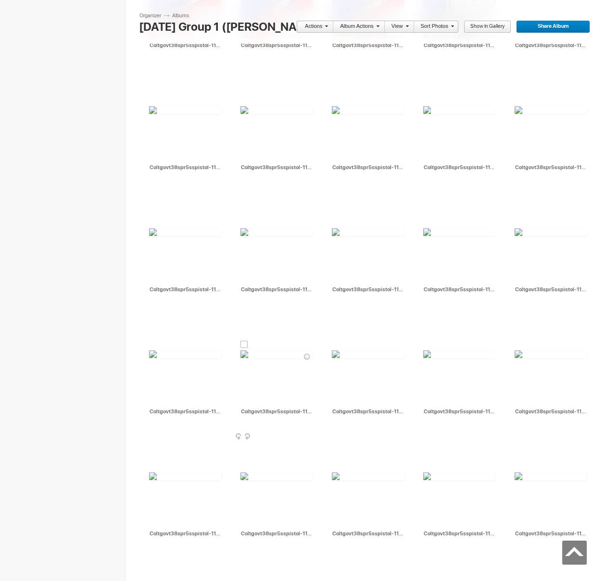
click at [291, 411] on input "Coltgovt38spr5sspistol-11674-1" at bounding box center [276, 411] width 73 height 9
drag, startPoint x: 304, startPoint y: 411, endPoint x: 323, endPoint y: 411, distance: 18.3
click at [244, 343] on div at bounding box center [244, 345] width 8 height 8
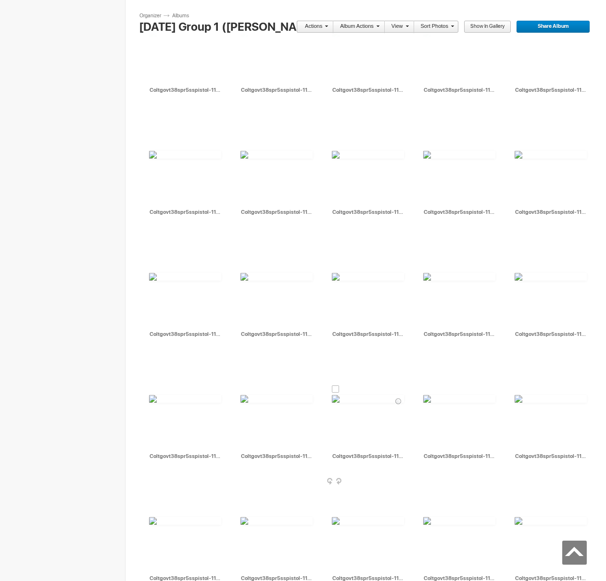
scroll to position [1841, 0]
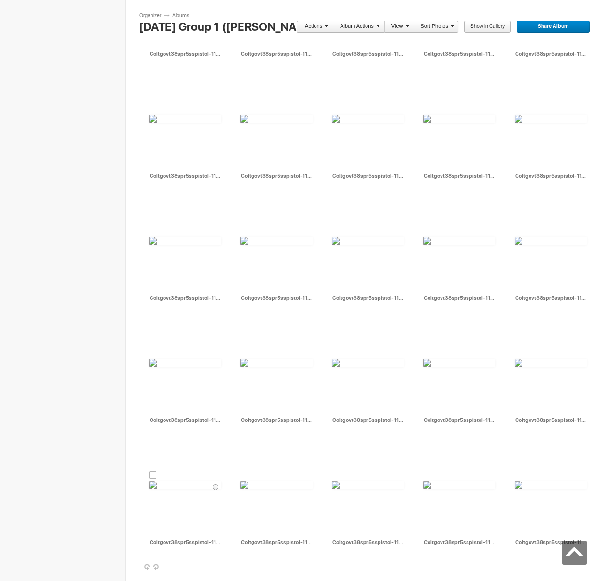
click at [153, 475] on div at bounding box center [153, 476] width 8 height 8
click at [328, 27] on span at bounding box center [325, 26] width 6 height 6
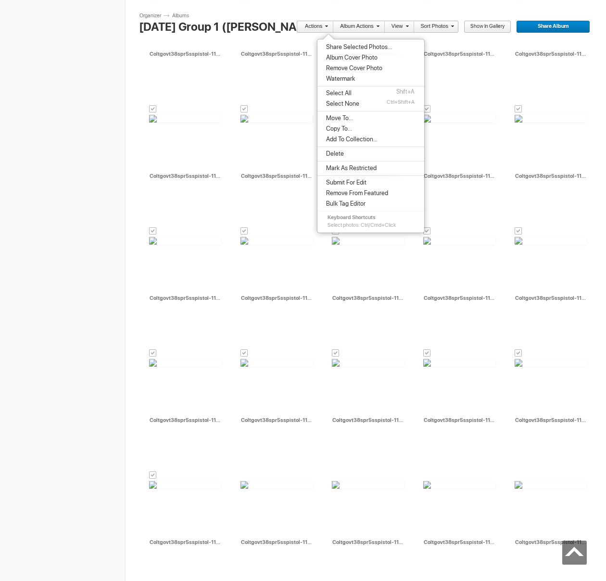
click at [335, 50] on span "Share Selected Photos..." at bounding box center [357, 47] width 69 height 8
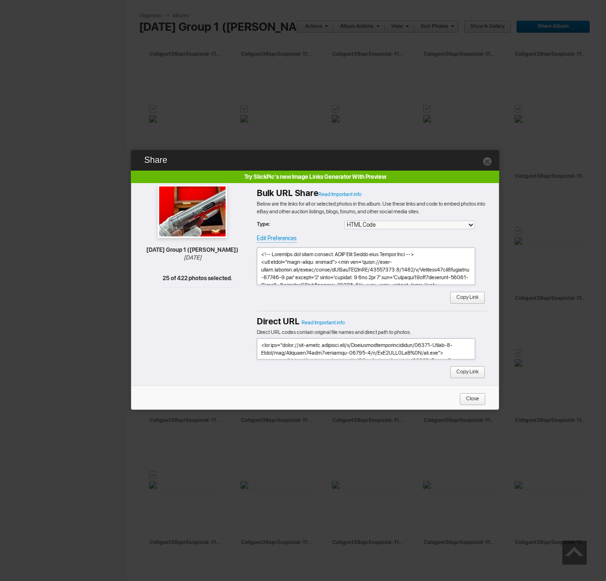
click at [468, 297] on span "Copy Link" at bounding box center [464, 298] width 29 height 12
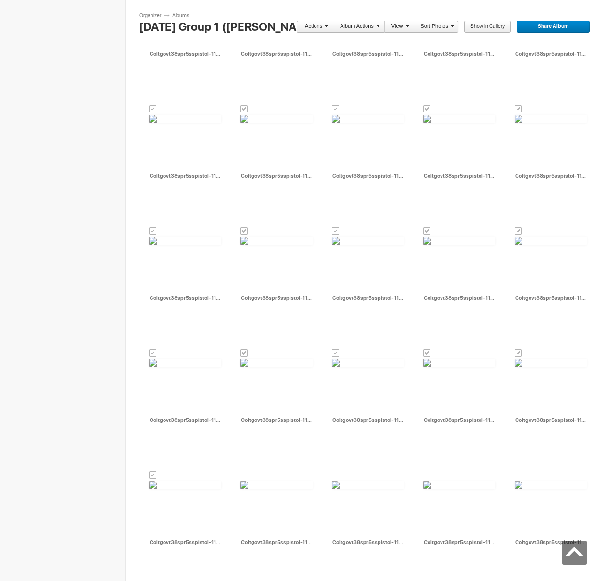
click at [318, 28] on link "Actions" at bounding box center [312, 27] width 32 height 12
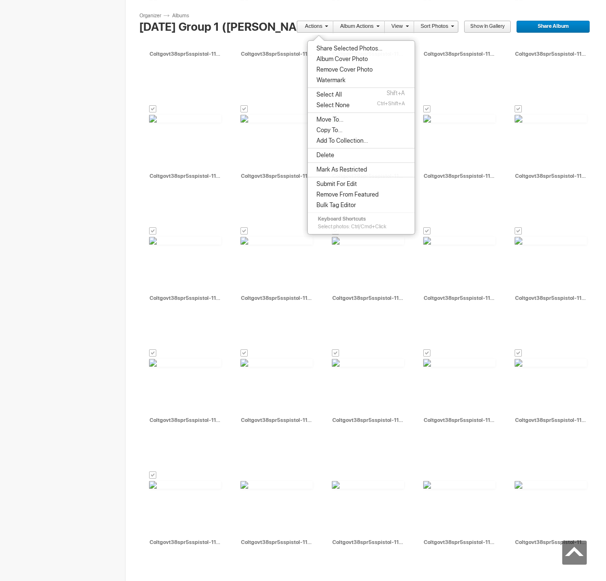
click at [332, 120] on span "Move To..." at bounding box center [328, 120] width 30 height 8
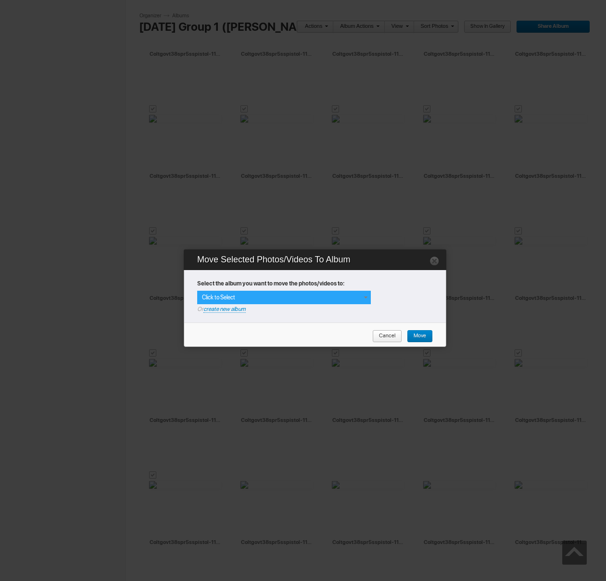
click at [352, 295] on div "Click to Select" at bounding box center [284, 297] width 174 height 13
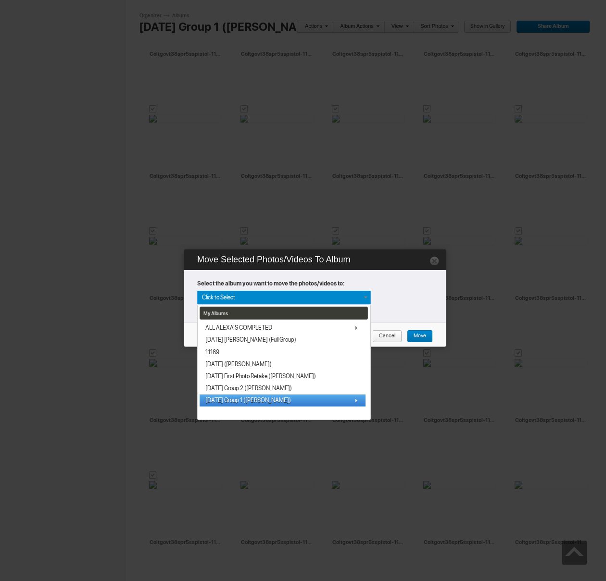
click at [241, 404] on span "[DATE] Group 1 ([PERSON_NAME])" at bounding box center [248, 401] width 86 height 8
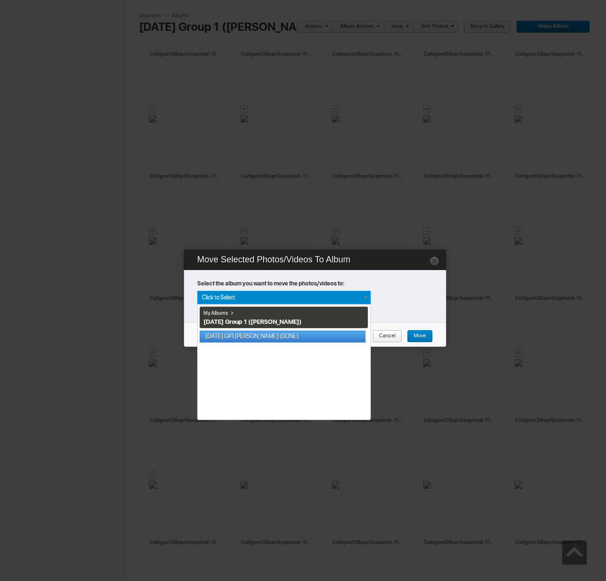
drag, startPoint x: 267, startPoint y: 333, endPoint x: 352, endPoint y: 342, distance: 85.6
click at [267, 333] on link "[DATE] G#1 [PERSON_NAME] (DONE)" at bounding box center [283, 337] width 166 height 12
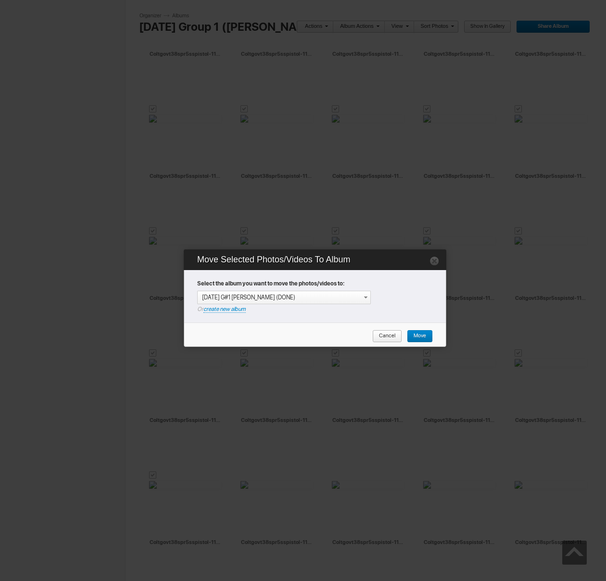
drag, startPoint x: 423, startPoint y: 337, endPoint x: 404, endPoint y: 336, distance: 18.8
click at [423, 337] on span "Move" at bounding box center [416, 336] width 19 height 12
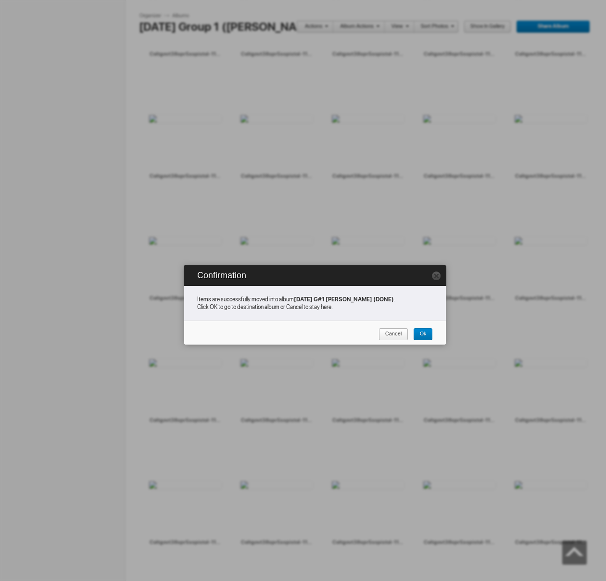
click at [386, 336] on span "Cancel" at bounding box center [389, 334] width 23 height 12
